Goal: Use online tool/utility: Utilize a website feature to perform a specific function

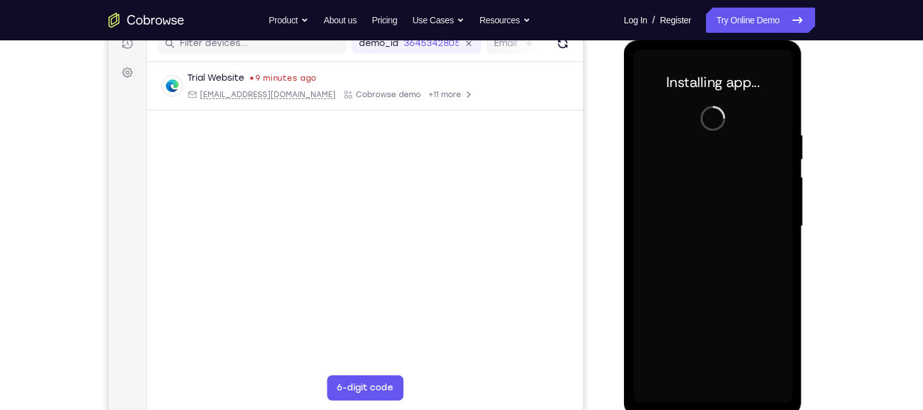
scroll to position [169, 0]
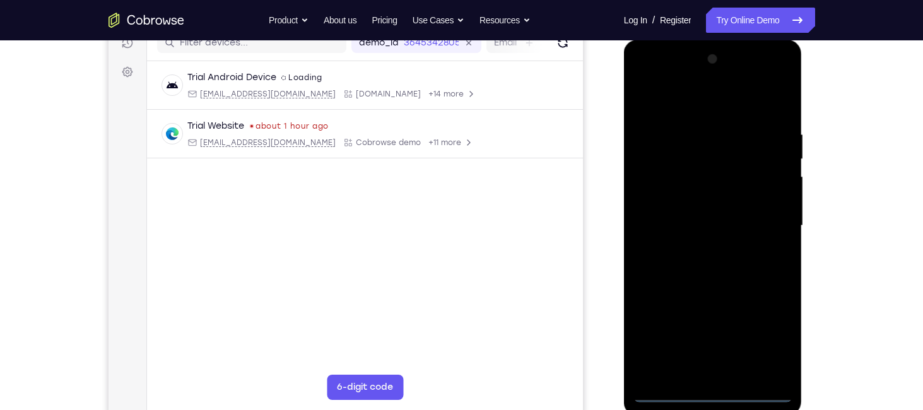
click at [713, 387] on div at bounding box center [712, 225] width 159 height 353
click at [662, 388] on div at bounding box center [712, 225] width 159 height 353
click at [712, 388] on div at bounding box center [712, 225] width 159 height 353
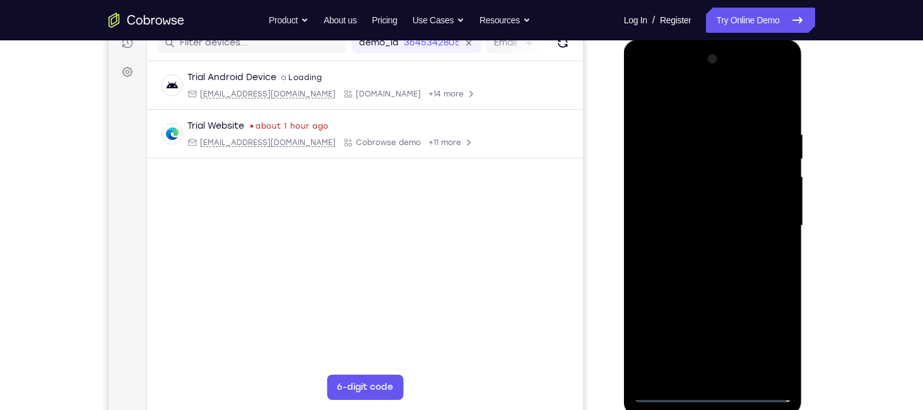
click at [712, 388] on div at bounding box center [712, 225] width 159 height 353
click at [756, 392] on div at bounding box center [712, 225] width 159 height 353
click at [709, 387] on div at bounding box center [712, 225] width 159 height 353
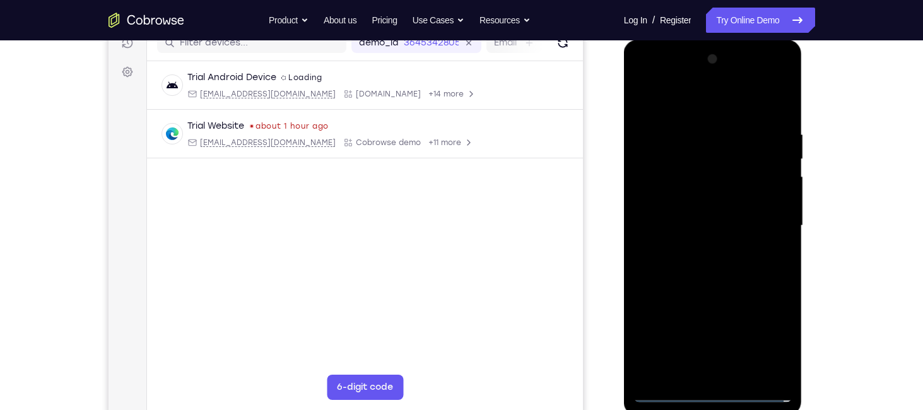
click at [713, 393] on div at bounding box center [712, 225] width 159 height 353
click at [766, 339] on div at bounding box center [712, 225] width 159 height 353
click at [646, 71] on div at bounding box center [712, 225] width 159 height 353
click at [762, 218] on div at bounding box center [712, 225] width 159 height 353
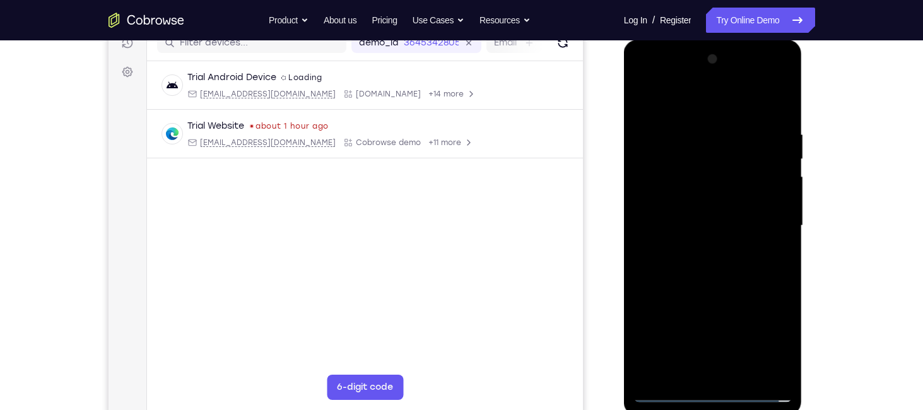
click at [699, 245] on div at bounding box center [712, 225] width 159 height 353
click at [709, 211] on div at bounding box center [712, 225] width 159 height 353
click at [712, 197] on div at bounding box center [712, 225] width 159 height 353
click at [715, 224] on div at bounding box center [712, 225] width 159 height 353
click at [715, 265] on div at bounding box center [712, 225] width 159 height 353
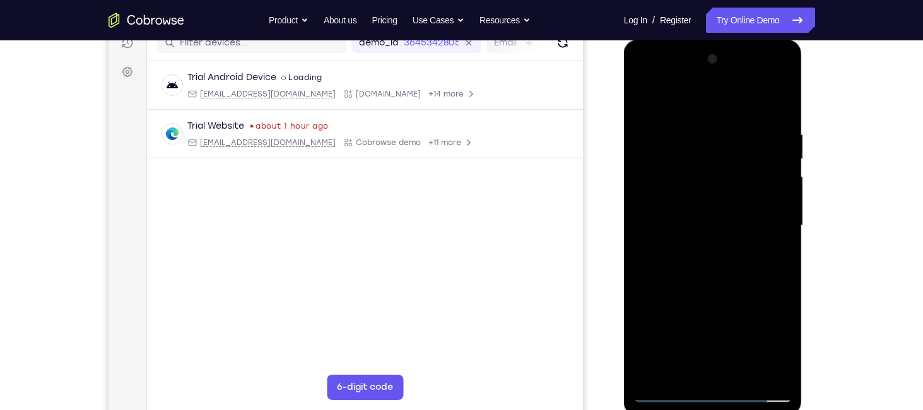
click at [715, 264] on div at bounding box center [712, 225] width 159 height 353
click at [778, 112] on div at bounding box center [712, 225] width 159 height 353
click at [785, 93] on div at bounding box center [712, 225] width 159 height 353
click at [646, 91] on div at bounding box center [712, 225] width 159 height 353
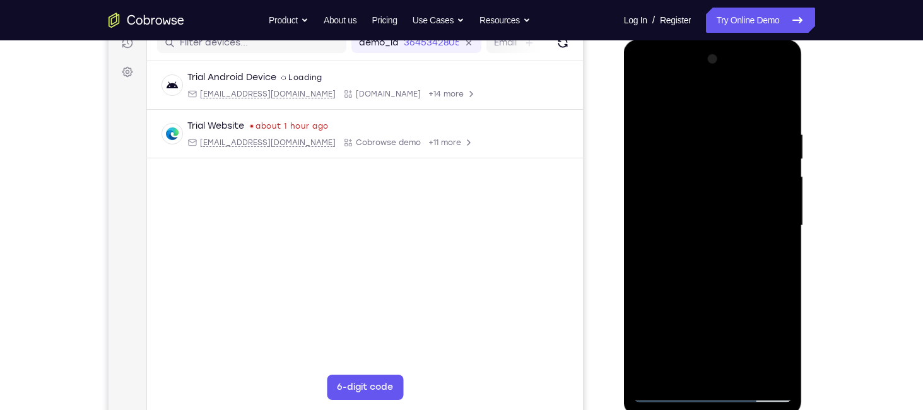
click at [696, 124] on div at bounding box center [712, 225] width 159 height 353
click at [760, 370] on div at bounding box center [712, 225] width 159 height 353
click at [760, 369] on div at bounding box center [712, 225] width 159 height 353
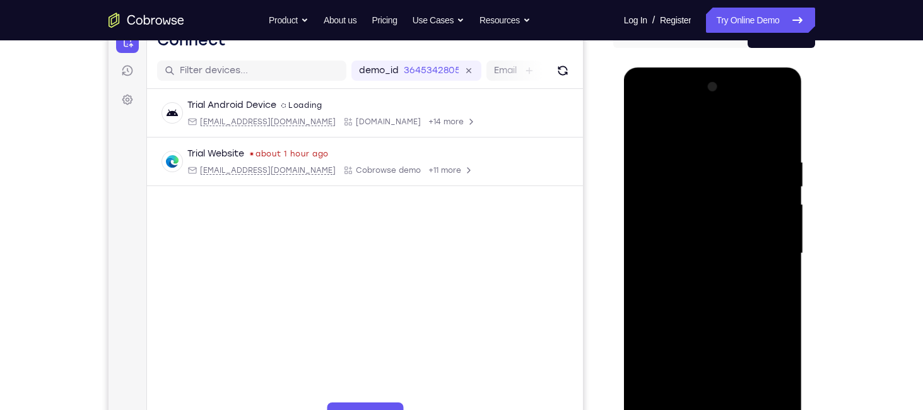
click at [725, 134] on div at bounding box center [712, 253] width 159 height 353
click at [724, 131] on div at bounding box center [712, 253] width 159 height 353
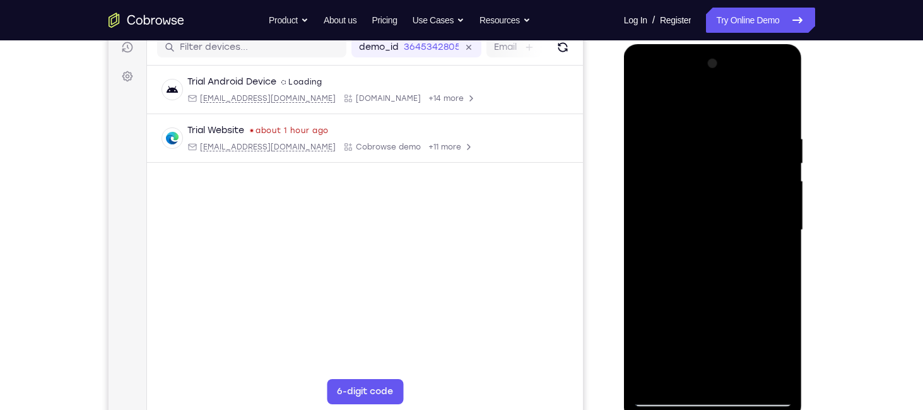
scroll to position [163, 0]
